Goal: Task Accomplishment & Management: Manage account settings

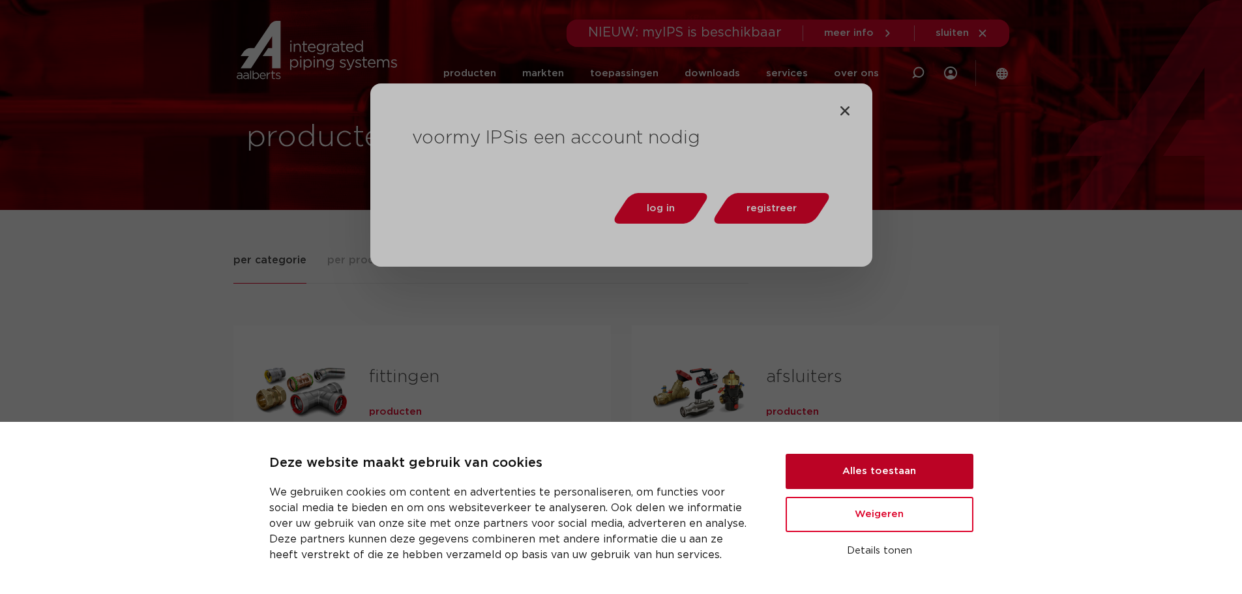
click at [902, 463] on button "Alles toestaan" at bounding box center [879, 471] width 188 height 35
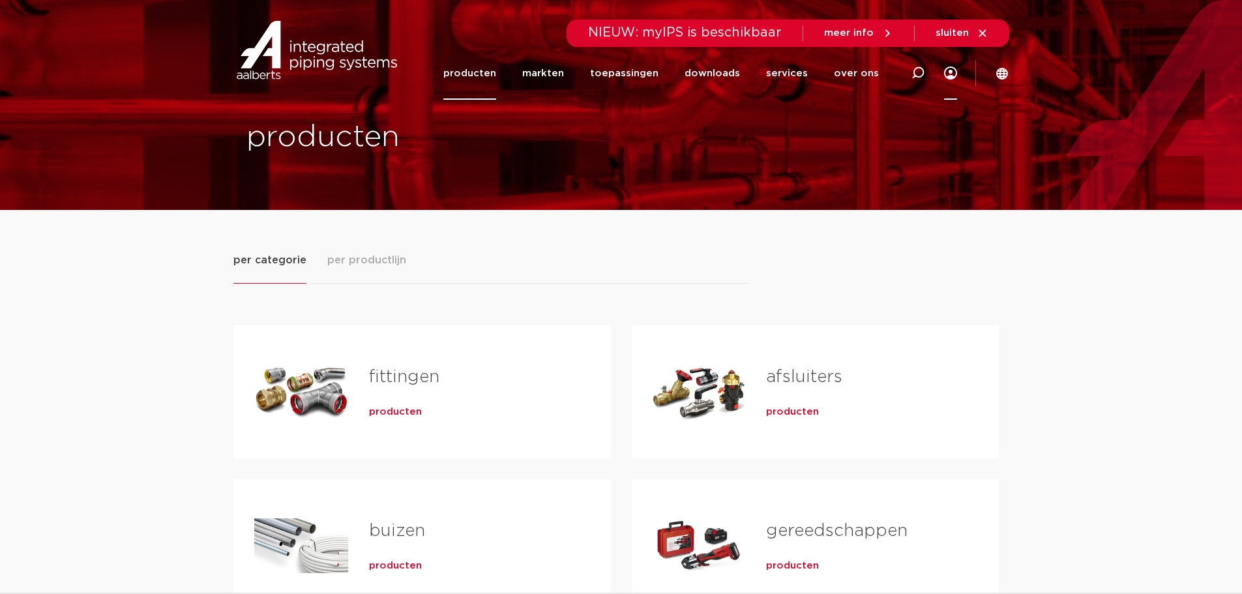
click at [946, 72] on icon at bounding box center [950, 72] width 13 height 13
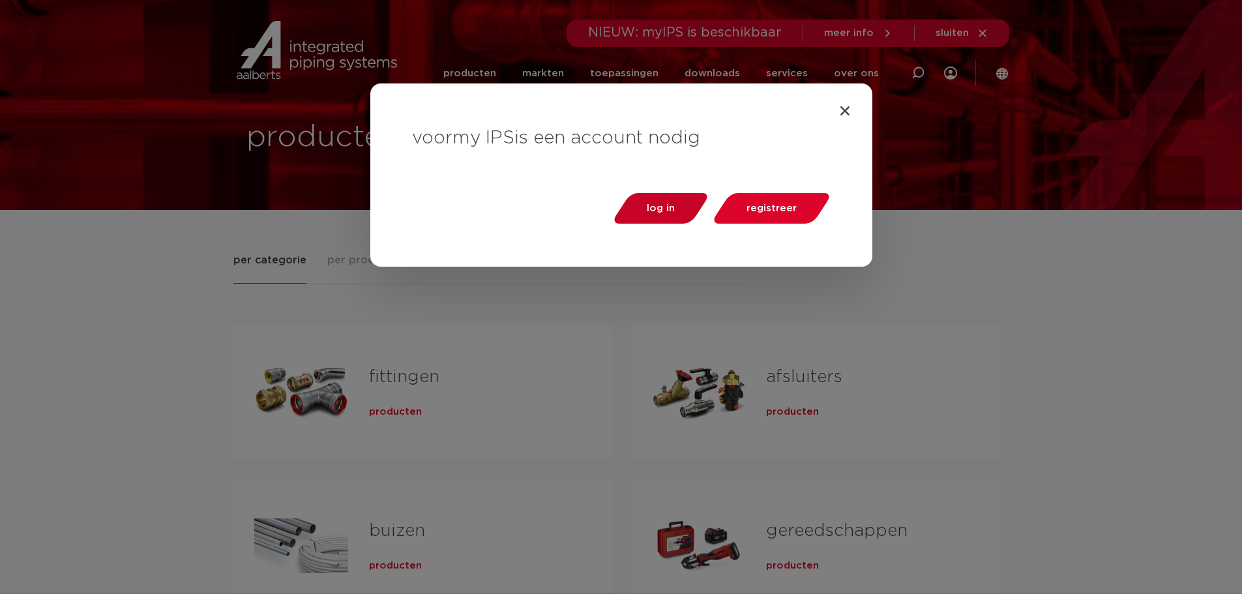
drag, startPoint x: 713, startPoint y: 196, endPoint x: 686, endPoint y: 199, distance: 27.7
click at [712, 196] on div "log in registreer" at bounding box center [621, 209] width 418 height 32
click at [677, 201] on link "log in" at bounding box center [660, 208] width 100 height 31
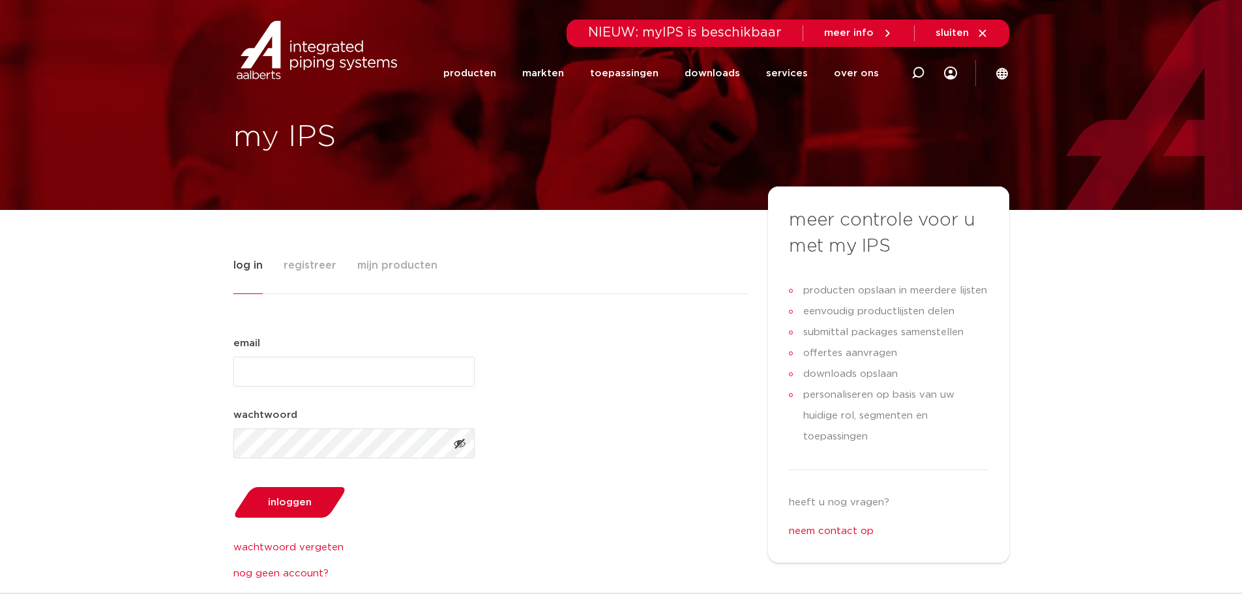
click at [387, 362] on input "email (Vereist)" at bounding box center [353, 372] width 241 height 30
type input "[PERSON_NAME][EMAIL_ADDRESS][DOMAIN_NAME]"
click at [229, 486] on button "inloggen" at bounding box center [289, 502] width 121 height 33
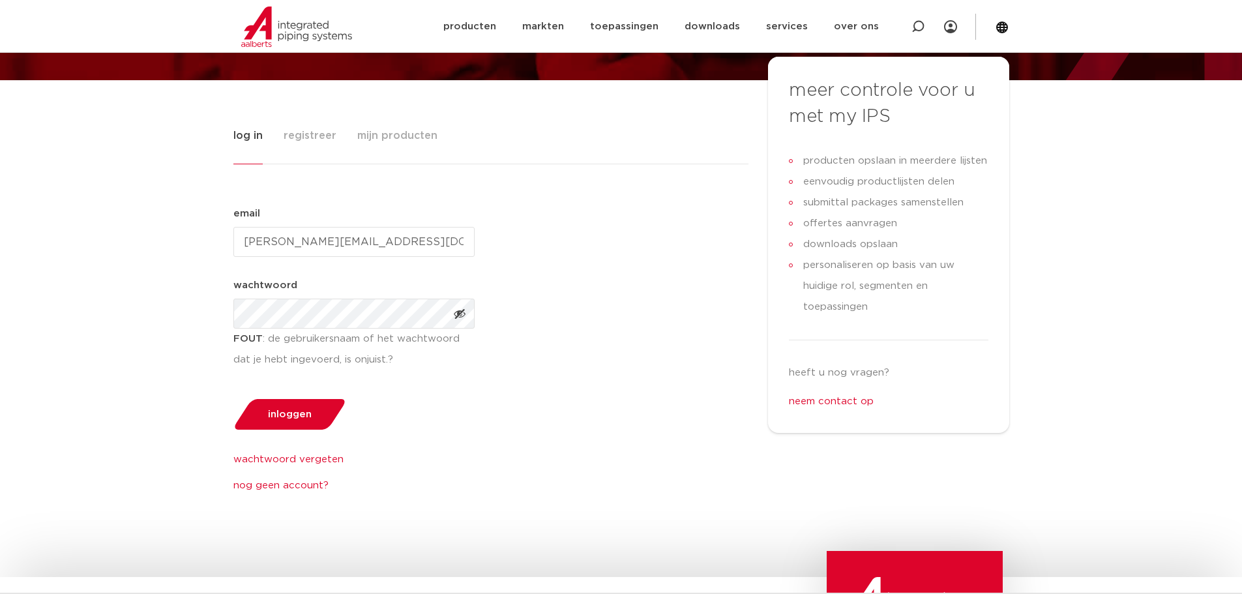
scroll to position [130, 0]
click at [283, 464] on link "wachtwoord vergeten" at bounding box center [353, 459] width 241 height 16
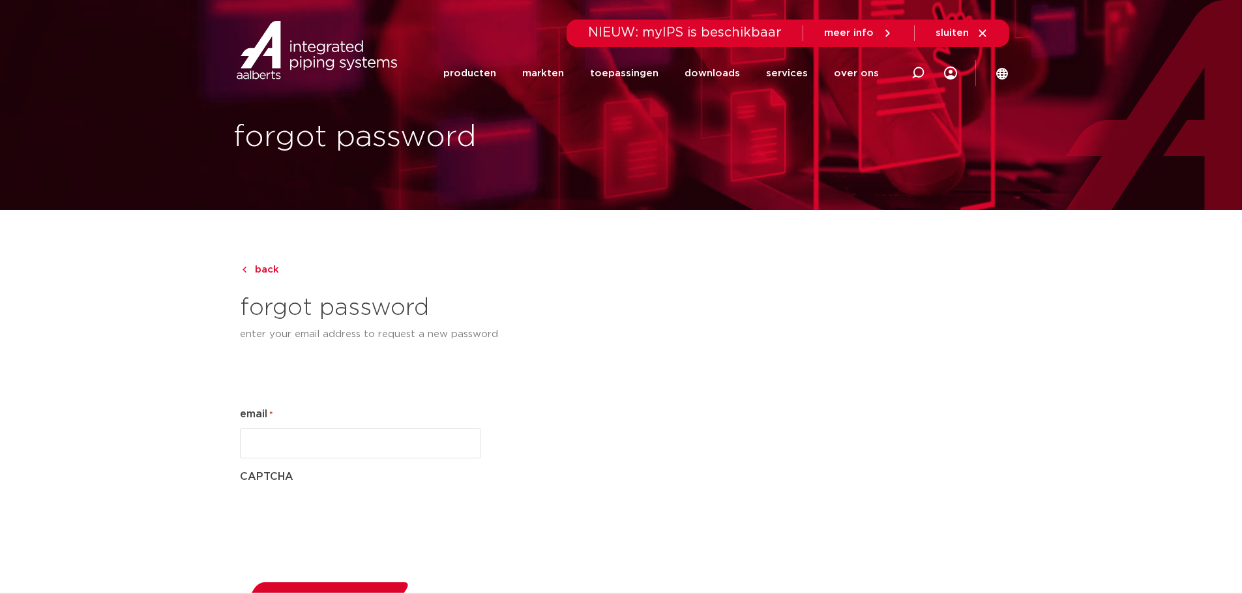
click at [338, 434] on input "email *" at bounding box center [360, 443] width 241 height 30
type input "[PERSON_NAME][EMAIL_ADDRESS][DOMAIN_NAME]"
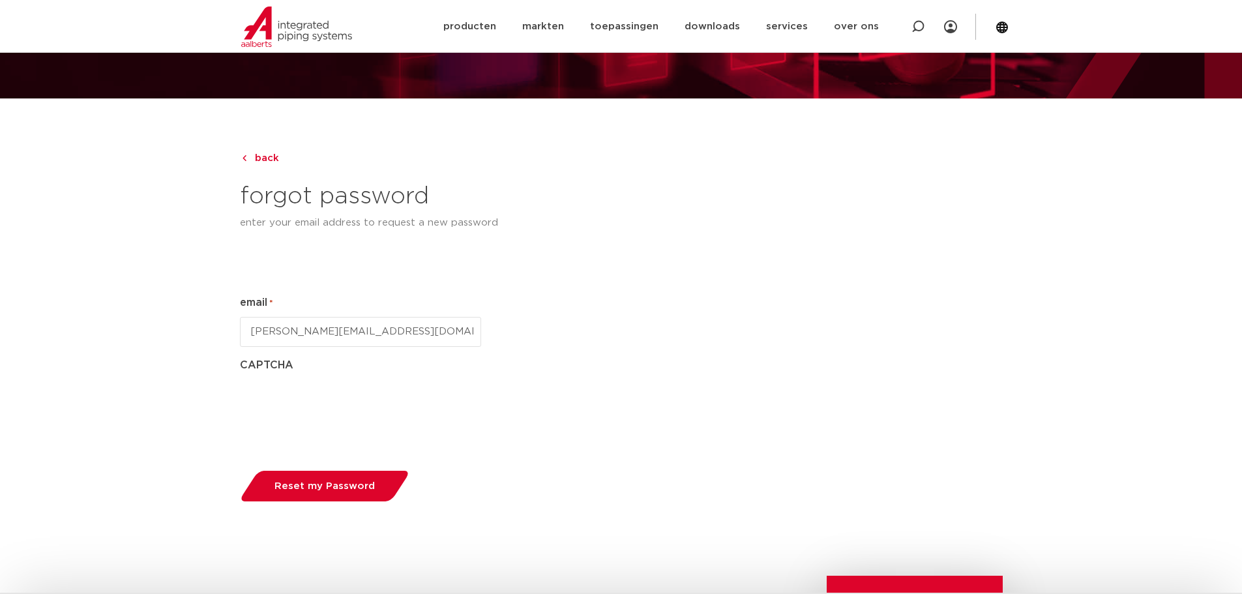
scroll to position [261, 0]
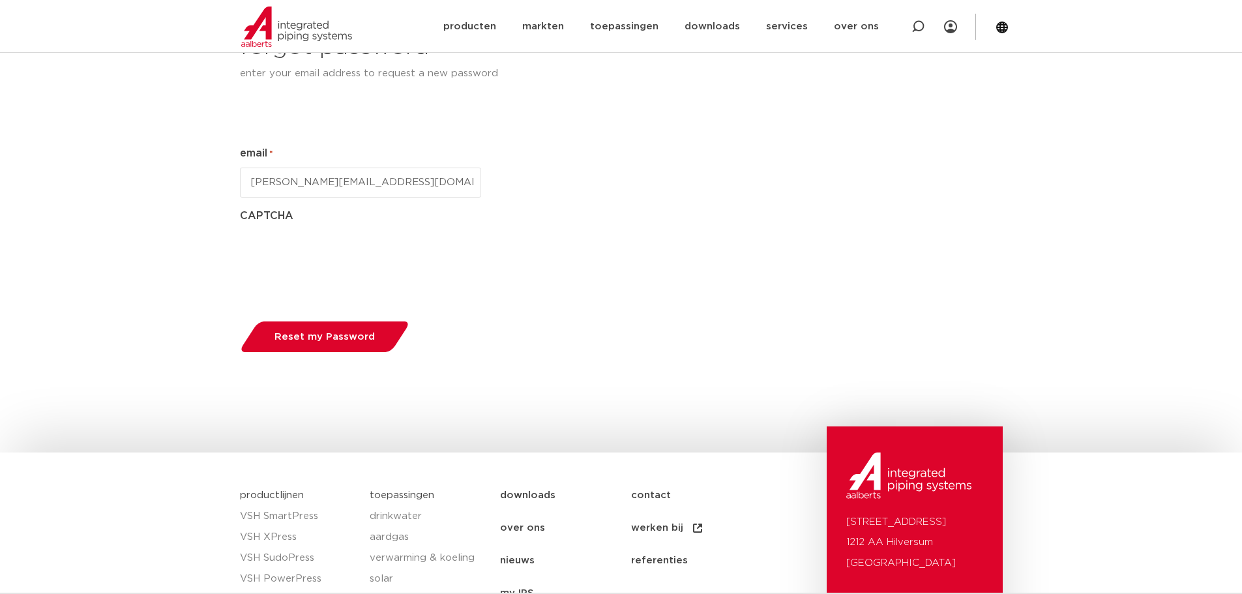
click at [344, 338] on span "Reset my Password" at bounding box center [324, 337] width 100 height 10
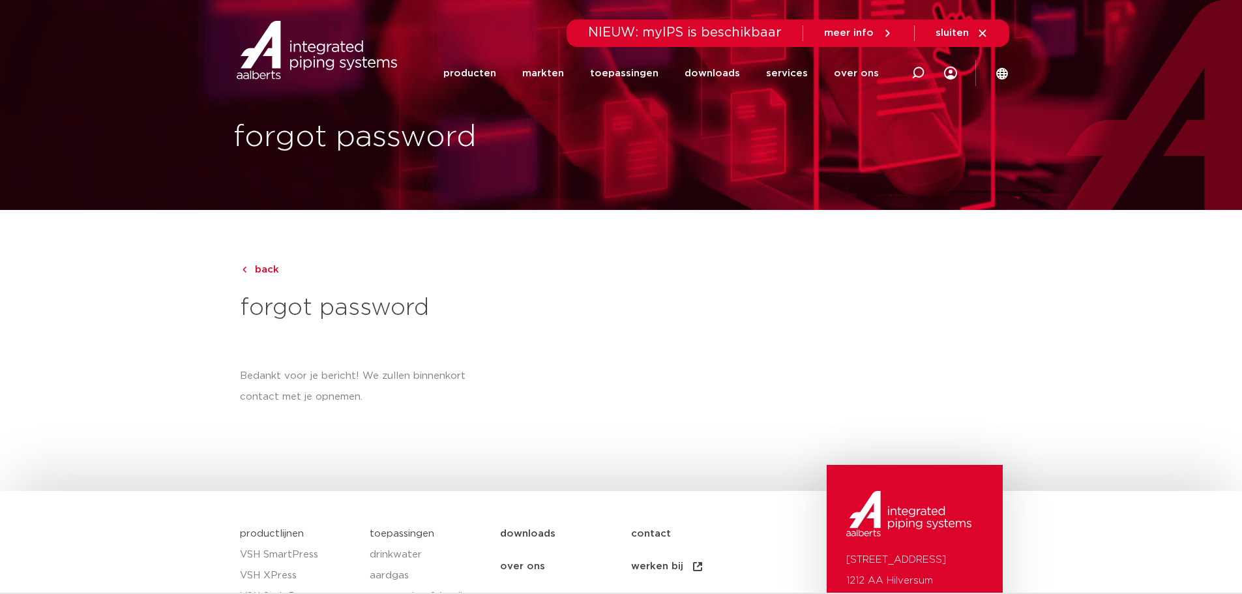
click at [704, 36] on span "NIEUW: myIPS is beschikbaar" at bounding box center [685, 32] width 194 height 13
click at [647, 37] on span "NIEUW: myIPS is beschikbaar" at bounding box center [685, 32] width 194 height 13
drag, startPoint x: 705, startPoint y: 14, endPoint x: 707, endPoint y: 25, distance: 12.0
click at [707, 14] on div "Zoeken NIEUW: myIPS is beschikbaar meer info sluiten producten markten toepassi…" at bounding box center [706, 49] width 606 height 99
click at [959, 35] on span "sluiten" at bounding box center [951, 33] width 33 height 10
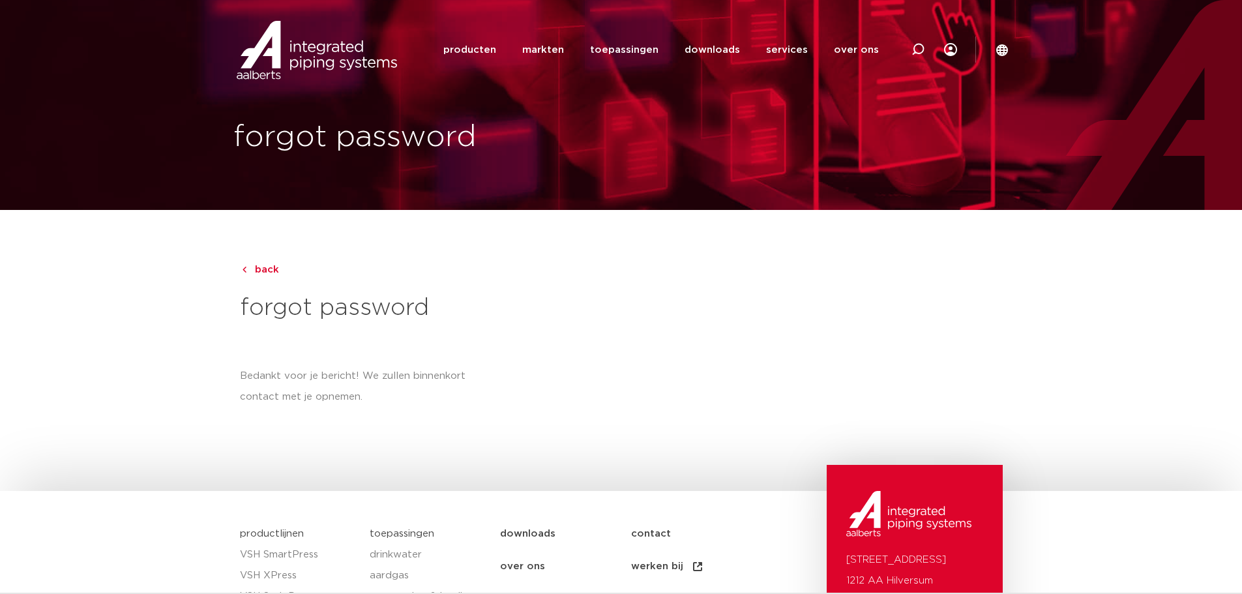
click at [958, 49] on div at bounding box center [976, 50] width 38 height 26
click at [951, 43] on icon at bounding box center [950, 49] width 13 height 13
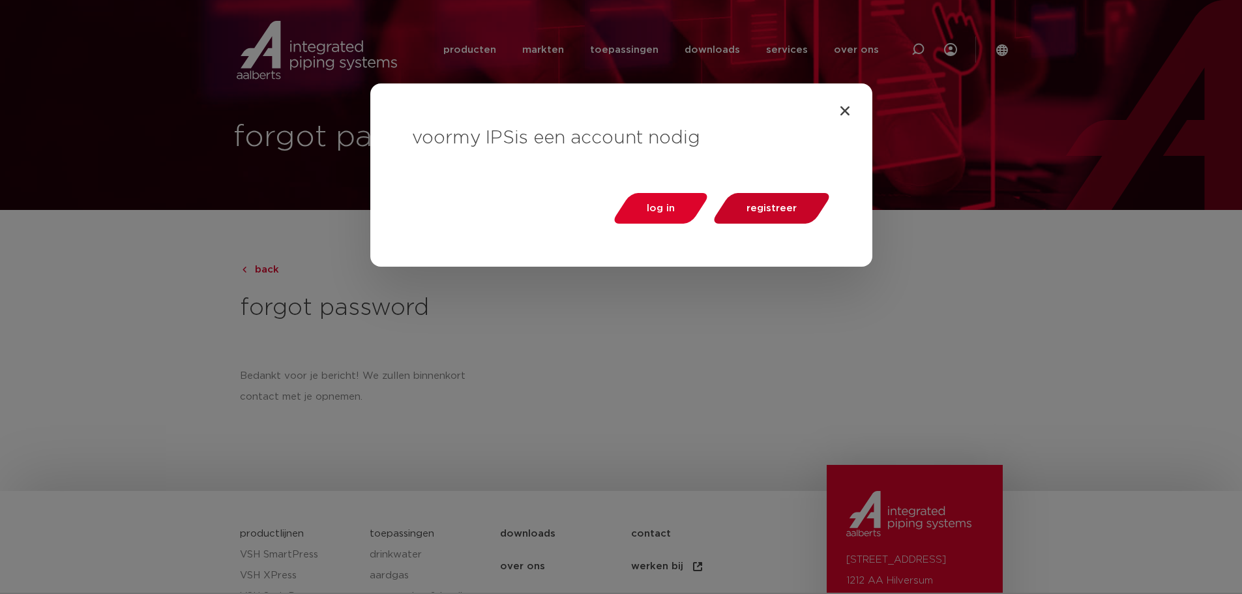
click at [753, 207] on span "registreer" at bounding box center [771, 208] width 50 height 10
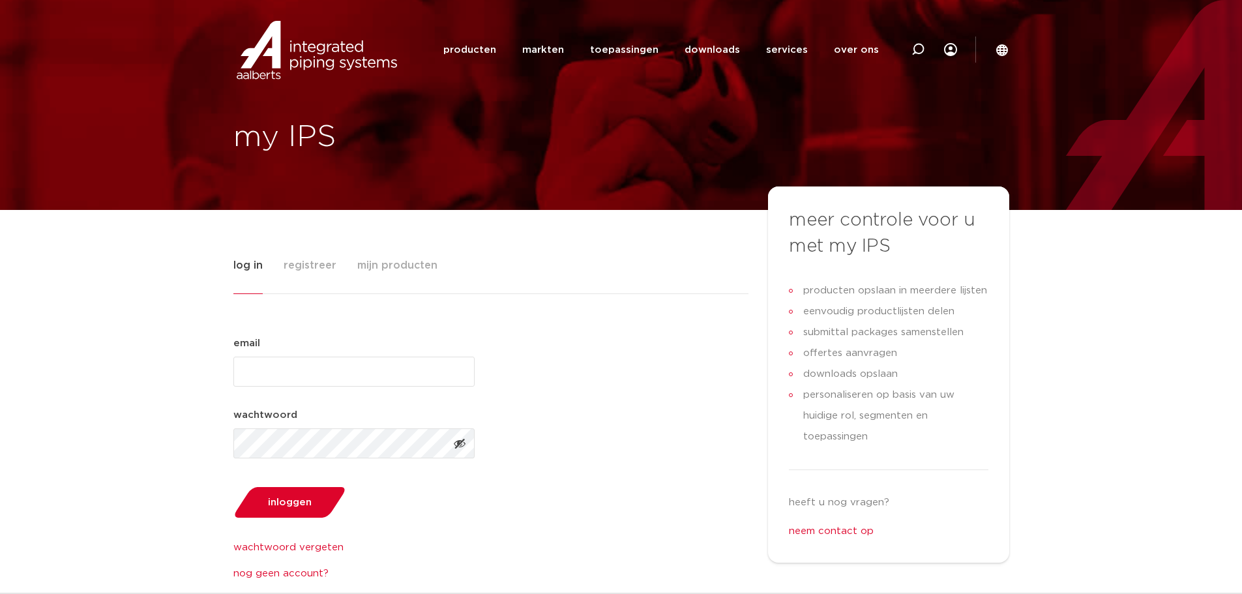
type input "[PERSON_NAME][EMAIL_ADDRESS][DOMAIN_NAME]"
click at [458, 445] on span "Toon wachtwoord" at bounding box center [459, 443] width 13 height 13
click at [229, 486] on button "inloggen" at bounding box center [289, 502] width 121 height 33
